Goal: Communication & Community: Answer question/provide support

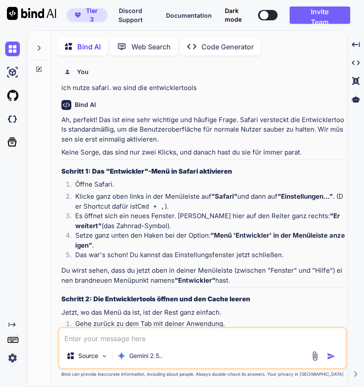
type textarea "x"
click at [170, 330] on textarea at bounding box center [202, 336] width 287 height 16
paste textarea "@hagenpuls ➜ /workspaces/taletide (main) $ cat /etc/hosts [TECHNICAL_ID] localh…"
type textarea "@hagenpuls ➜ /workspaces/taletide (main) $ cat /etc/hosts [TECHNICAL_ID] localh…"
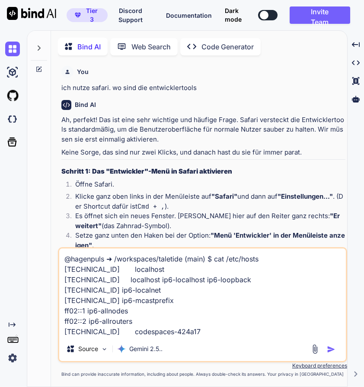
type textarea "x"
click at [35, 47] on icon at bounding box center [38, 48] width 7 height 7
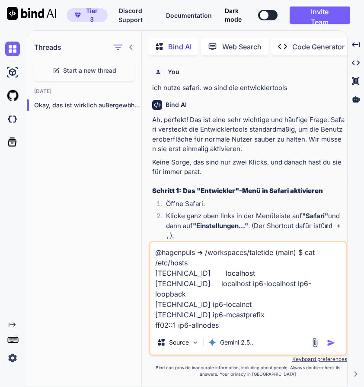
click at [35, 47] on h1 "Threads" at bounding box center [47, 47] width 27 height 10
click at [121, 190] on div "Threads Start a new thread Yesterday Okay, das ist wirklich außergewöhnlich und…" at bounding box center [84, 209] width 115 height 357
click at [134, 331] on div "Threads Start a new thread Yesterday Okay, das ist wirklich außergewöhnlich und…" at bounding box center [84, 209] width 115 height 357
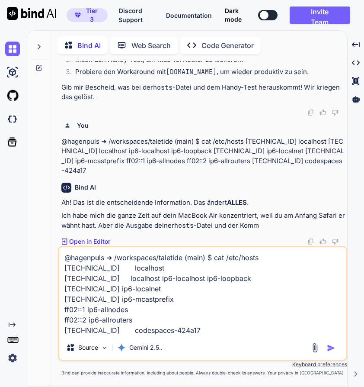
scroll to position [3555, 0]
click at [332, 345] on img "button" at bounding box center [331, 348] width 9 height 9
type textarea "x"
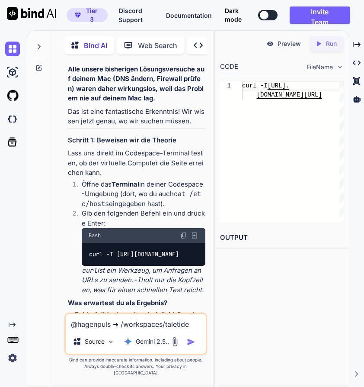
scroll to position [6228, 0]
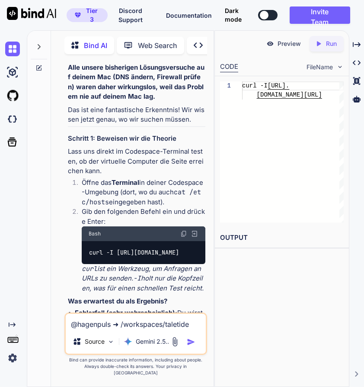
click at [185, 237] on img at bounding box center [184, 233] width 7 height 7
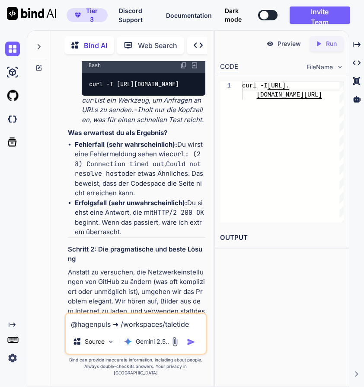
scroll to position [6414, 0]
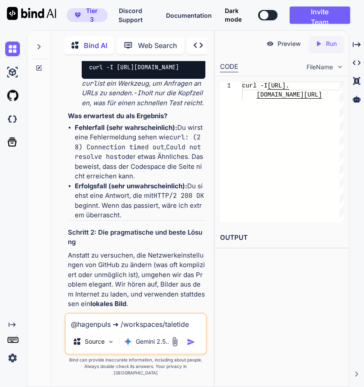
click at [107, 329] on textarea "@hagenpuls ➜ /workspaces/taletide (main) $ cat /etc/hosts 127.0.0.1 localhost :…" at bounding box center [136, 322] width 140 height 16
paste textarea "curl: (6) Could not resolve host: via.placeholder.com"
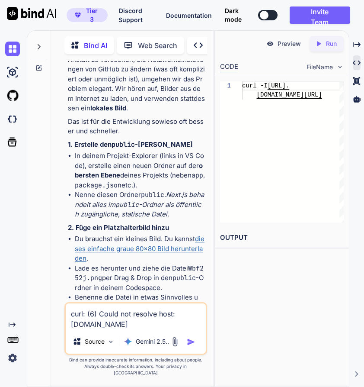
scroll to position [6612, 0]
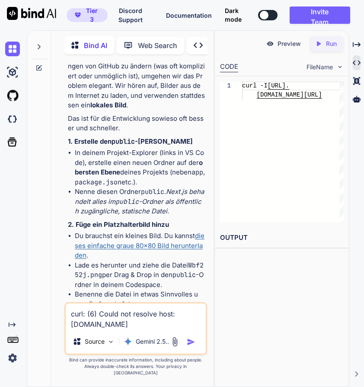
type textarea "curl: (6) Could not resolve host: via.placeholder.com"
click at [171, 259] on link "dieses einfache graue 80x80 Bild herunterladen" at bounding box center [140, 246] width 130 height 28
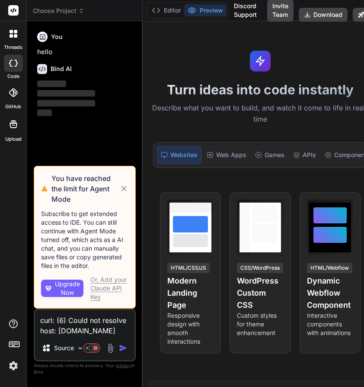
click at [16, 368] on img at bounding box center [13, 365] width 15 height 15
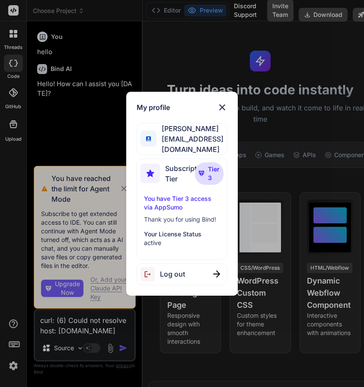
click at [223, 113] on img at bounding box center [222, 107] width 10 height 10
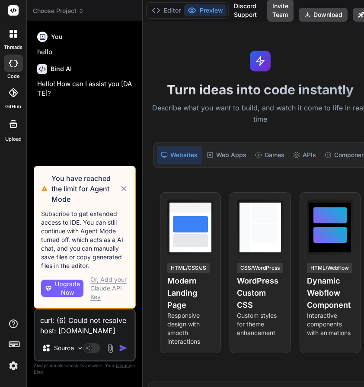
click at [75, 7] on span "Choose Project" at bounding box center [59, 10] width 52 height 9
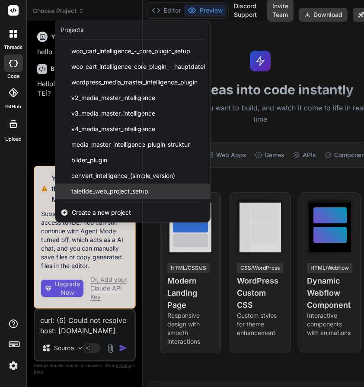
click at [81, 190] on span "taletide_web_project_setup" at bounding box center [109, 191] width 77 height 9
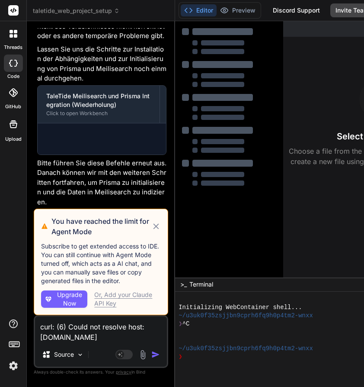
scroll to position [3758, 0]
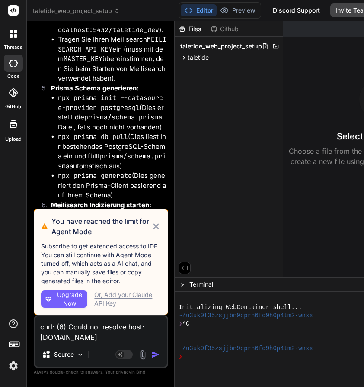
click at [156, 226] on icon at bounding box center [157, 226] width 10 height 10
type textarea "x"
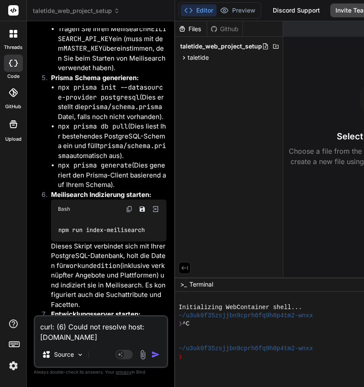
scroll to position [4296, 0]
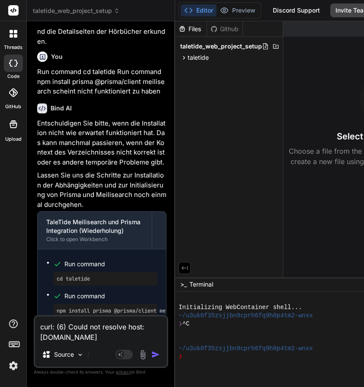
click at [7, 40] on div at bounding box center [13, 34] width 18 height 18
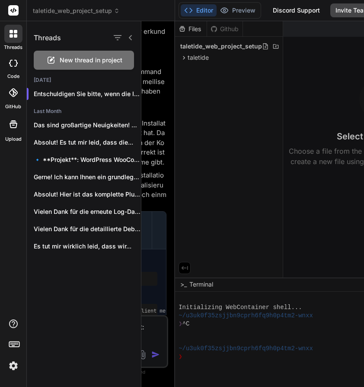
click at [12, 87] on div at bounding box center [13, 92] width 19 height 19
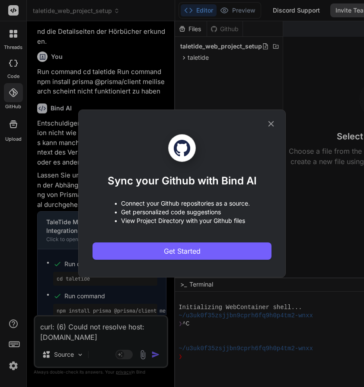
click at [266, 125] on div "Sync your Github with Bind AI • Connect your Github repositories as a source. •…" at bounding box center [182, 193] width 179 height 167
click at [279, 125] on div "Sync your Github with Bind AI • Connect your Github repositories as a source. •…" at bounding box center [182, 194] width 208 height 168
click at [272, 122] on icon at bounding box center [272, 124] width 10 height 10
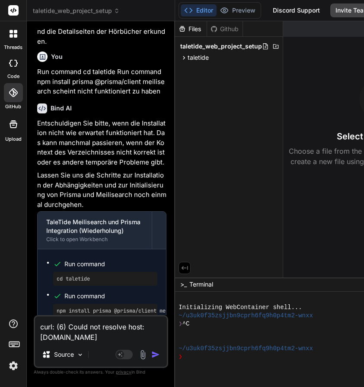
click at [7, 37] on div at bounding box center [13, 34] width 18 height 18
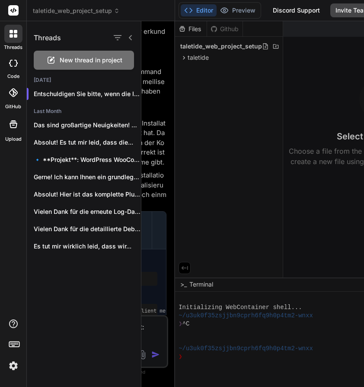
click at [9, 37] on div at bounding box center [13, 34] width 18 height 18
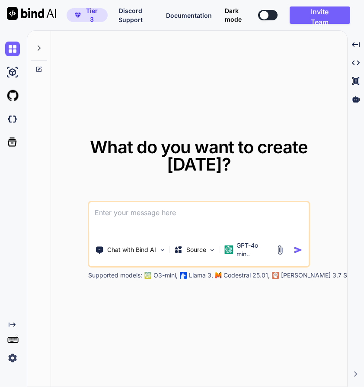
click at [40, 49] on icon at bounding box center [38, 48] width 7 height 7
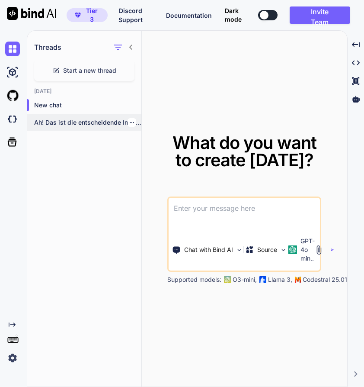
click at [83, 118] on p "Ah! Das ist die entscheidende Information. Das..." at bounding box center [87, 122] width 107 height 9
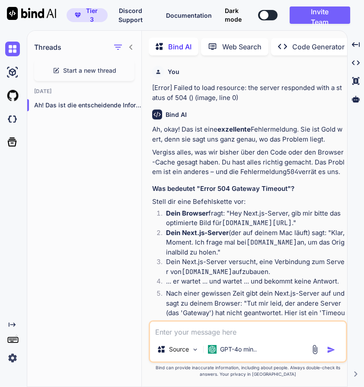
scroll to position [3, 0]
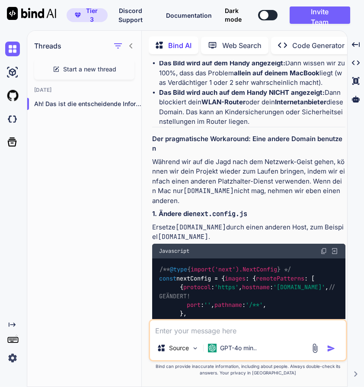
type textarea "x"
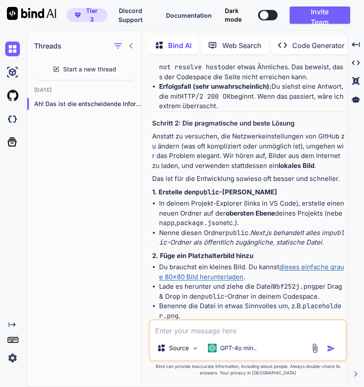
scroll to position [4085, 0]
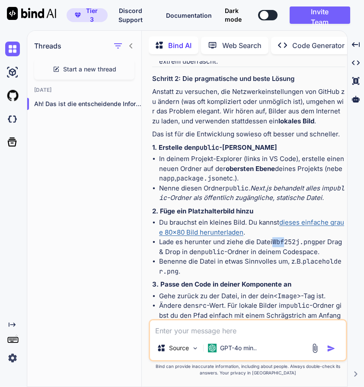
drag, startPoint x: 273, startPoint y: 218, endPoint x: 287, endPoint y: 216, distance: 14.4
click at [287, 237] on li "Lade es herunter und ziehe die Datei Wbf252j.png per Drag & Drop in den public …" at bounding box center [252, 246] width 187 height 19
click at [288, 238] on code "Wbf252j.png" at bounding box center [294, 242] width 43 height 9
drag, startPoint x: 290, startPoint y: 217, endPoint x: 300, endPoint y: 217, distance: 10.8
click at [300, 238] on code "Wbf252j.png" at bounding box center [294, 242] width 43 height 9
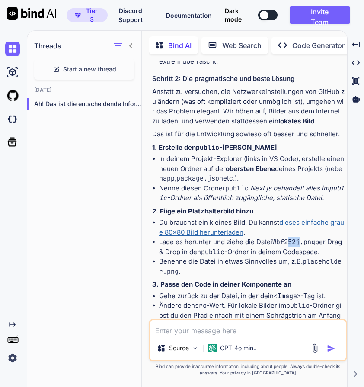
click at [300, 238] on code "Wbf252j.png" at bounding box center [294, 242] width 43 height 9
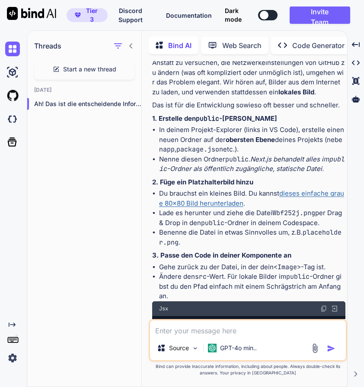
click at [216, 331] on textarea at bounding box center [248, 328] width 196 height 16
type textarea "e"
type textarea "das bild heißt Wbf252j.webp"
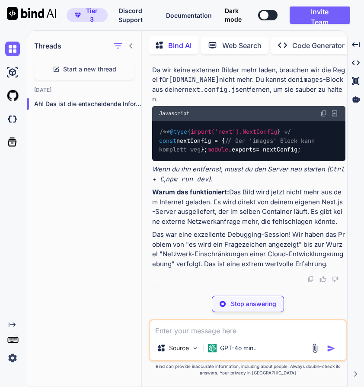
scroll to position [4445, 0]
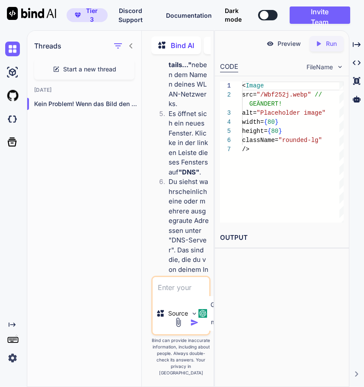
click at [175, 109] on p "Es öffnet sich ein neues Fenster. Klicke in der linken Leiste dieses Fensters a…" at bounding box center [189, 143] width 40 height 68
click at [132, 45] on icon at bounding box center [131, 45] width 7 height 7
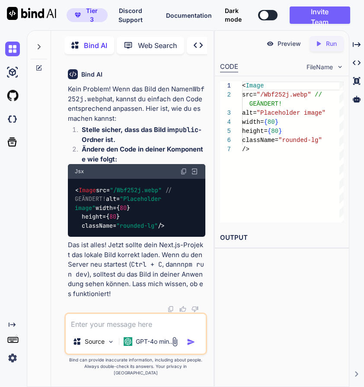
scroll to position [5993, 0]
click at [101, 329] on textarea at bounding box center [136, 322] width 140 height 16
type textarea "wo soll der code rein?"
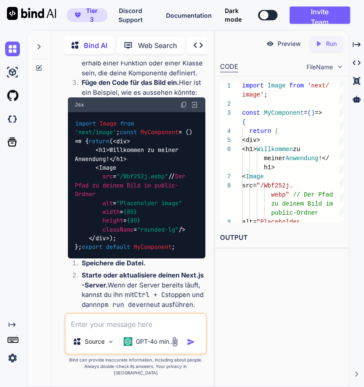
scroll to position [6454, 0]
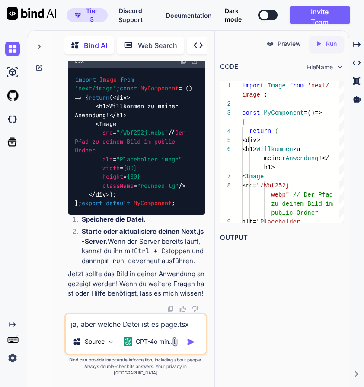
type textarea "ja, aber welche Datei ist es page.tsx?"
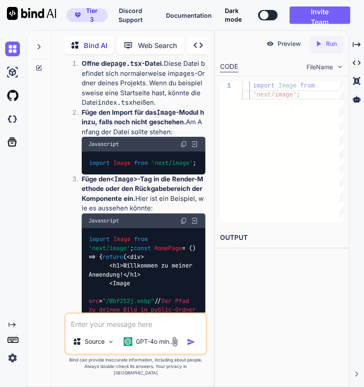
scroll to position [6767, 0]
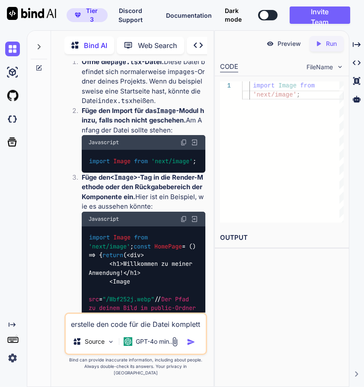
type textarea "erstelle den code für die Datei komplett!"
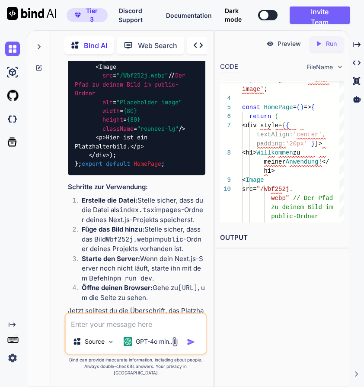
scroll to position [7380, 0]
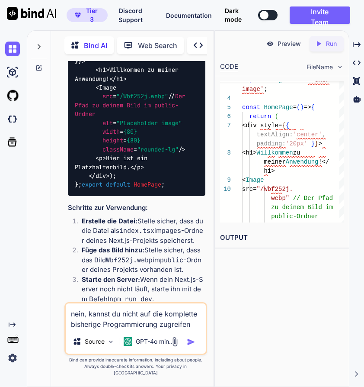
type textarea "nein, kannst du nicht auf die komplette bisherige Programmierung zugreifen?"
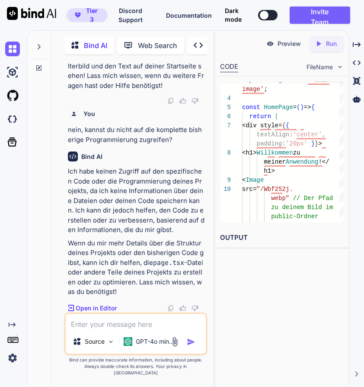
scroll to position [7850, 0]
click at [169, 329] on textarea at bounding box center [136, 322] width 140 height 16
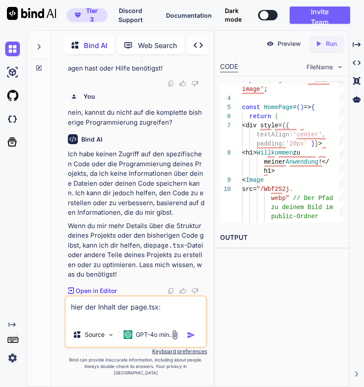
paste textarea ""use client"; import { useState } from "react"; import Image from 'next/image';…"
type textarea "hier der Inhalt der page.tsx: "use client"; import { useState } from "react"; i…"
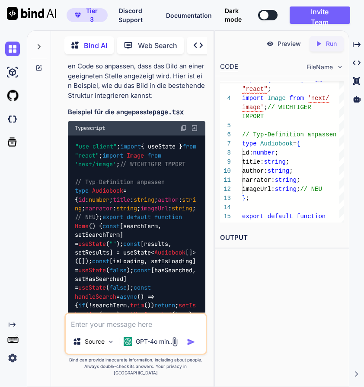
scroll to position [8930, 0]
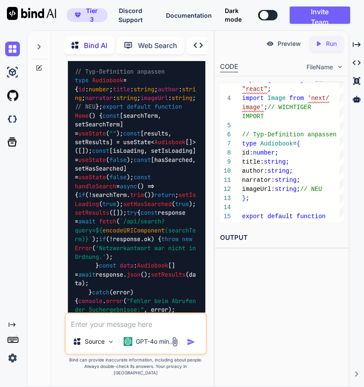
click at [181, 21] on img at bounding box center [184, 17] width 7 height 7
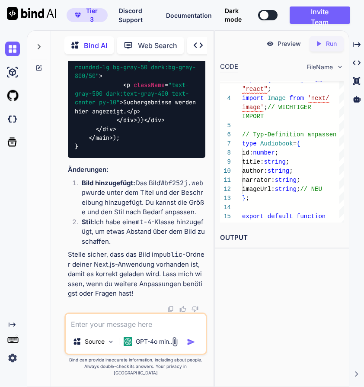
scroll to position [10748, 0]
click at [88, 329] on textarea at bounding box center [136, 322] width 140 height 16
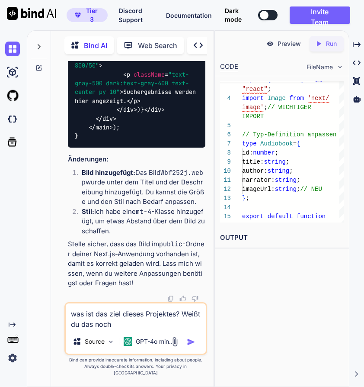
type textarea "was ist das ziel dieses Projektes? Weißt du das noch?"
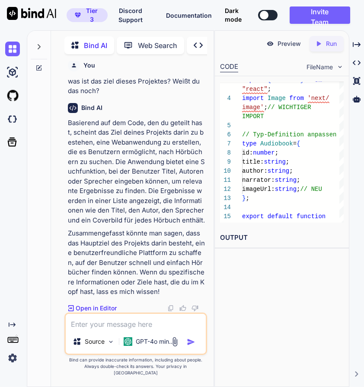
scroll to position [11000, 0]
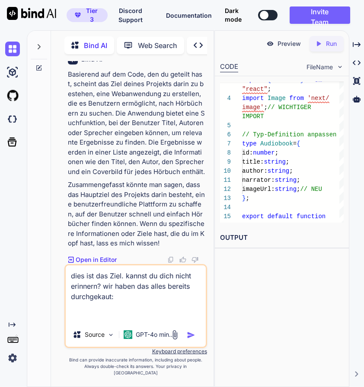
paste textarea "Das Ziel: Eine internationale Metasuchmaschine für Hörbücher, die alle Anbieter…"
type textarea "dies ist das Ziel. kannst du dich nicht erinnern? wir haben das alles bereits d…"
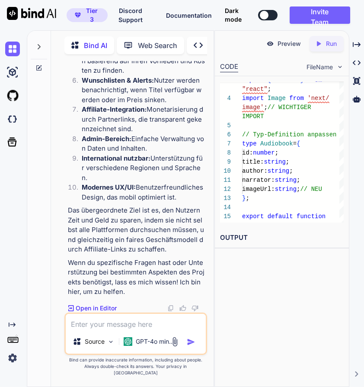
scroll to position [11890, 0]
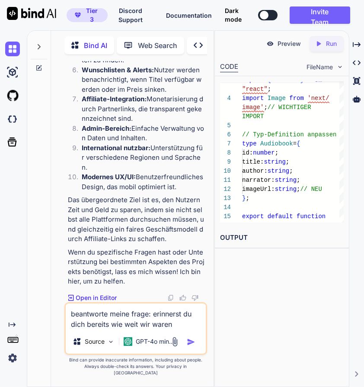
type textarea "beantworte meine frage: erinnerst du dich bereits wie weit wir waren?"
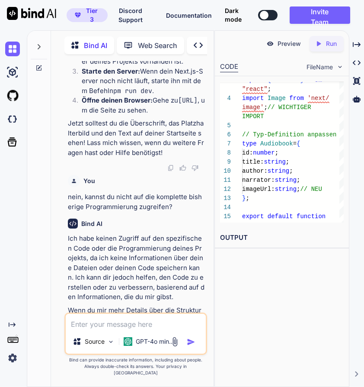
scroll to position [8176, 0]
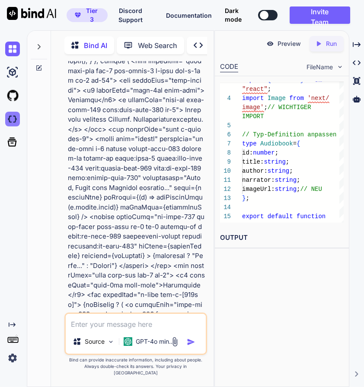
click at [19, 124] on img at bounding box center [12, 119] width 15 height 15
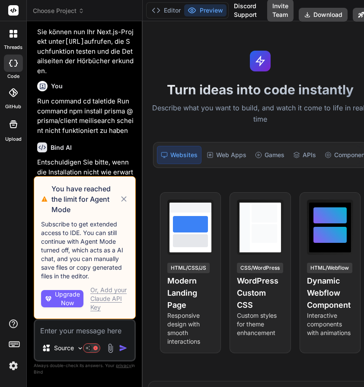
click at [74, 12] on span "Choose Project" at bounding box center [59, 10] width 52 height 9
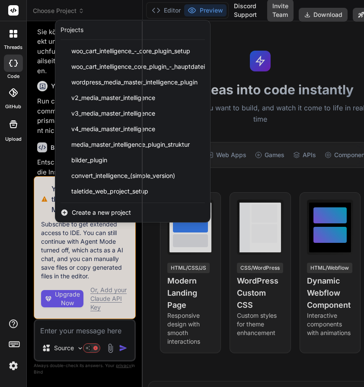
scroll to position [3748, 0]
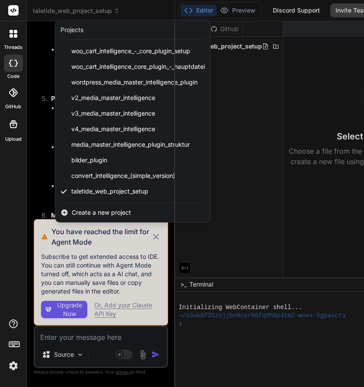
click at [47, 13] on div at bounding box center [182, 193] width 364 height 387
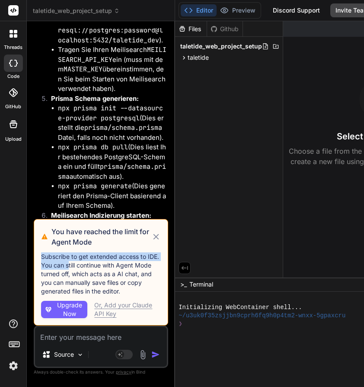
drag, startPoint x: 157, startPoint y: 235, endPoint x: 60, endPoint y: 264, distance: 101.1
click at [62, 264] on div "You have reached the limit for Agent Mode Subscribe to get extended access to I…" at bounding box center [101, 272] width 135 height 106
click at [79, 309] on span "Upgrade Now" at bounding box center [69, 309] width 29 height 17
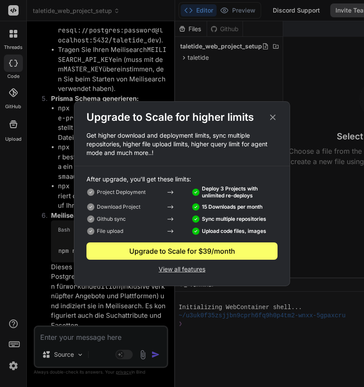
click at [272, 120] on icon at bounding box center [273, 118] width 10 height 10
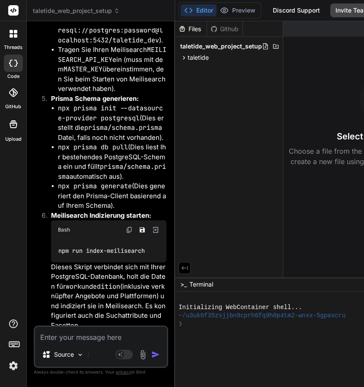
click at [16, 367] on img at bounding box center [13, 365] width 15 height 15
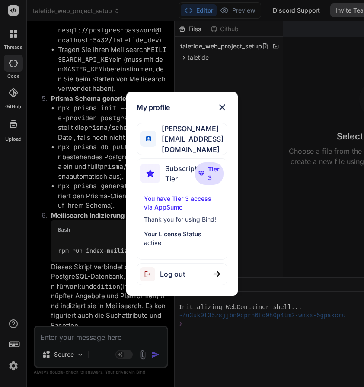
click at [16, 367] on div "My profile [PERSON_NAME] [EMAIL_ADDRESS][DOMAIN_NAME] Subscription Tier Tier 3 …" at bounding box center [182, 193] width 364 height 387
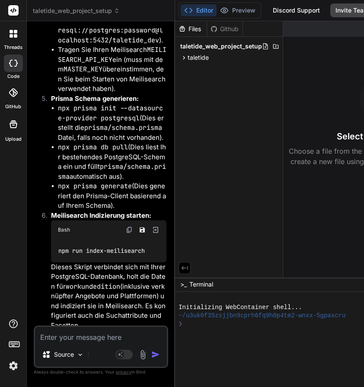
click at [132, 262] on p "Dieses Skript verbindet sich mit Ihrer PostgreSQL-Datenbank, holt die Daten für…" at bounding box center [109, 296] width 116 height 68
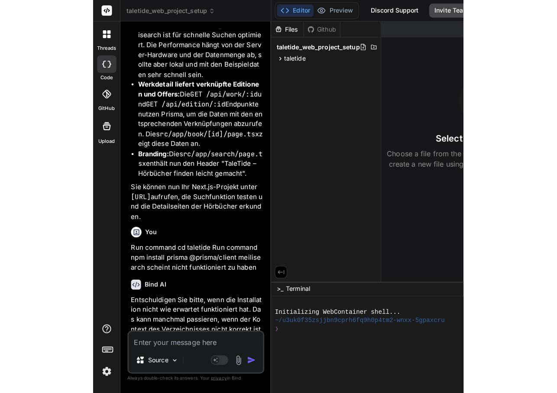
scroll to position [4025, 0]
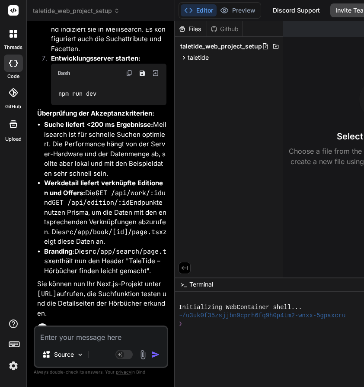
click at [257, 147] on div "Files Github taletide_web_project_setup taletide .env.example .env.local db REA…" at bounding box center [229, 149] width 108 height 256
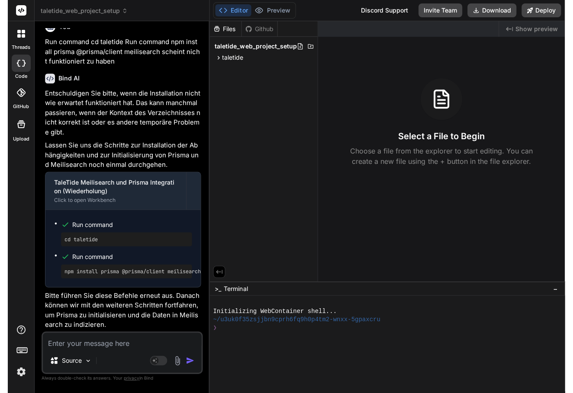
scroll to position [3662, 0]
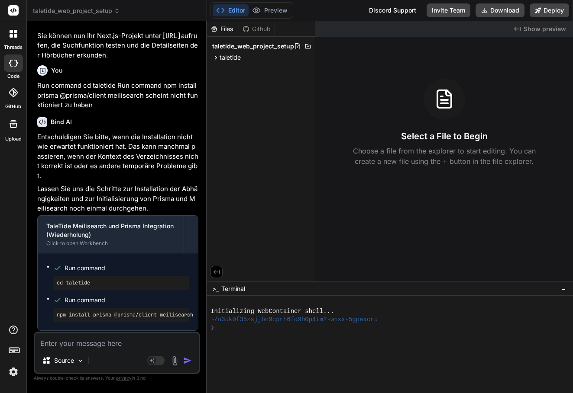
type textarea "x"
